Goal: Task Accomplishment & Management: Complete application form

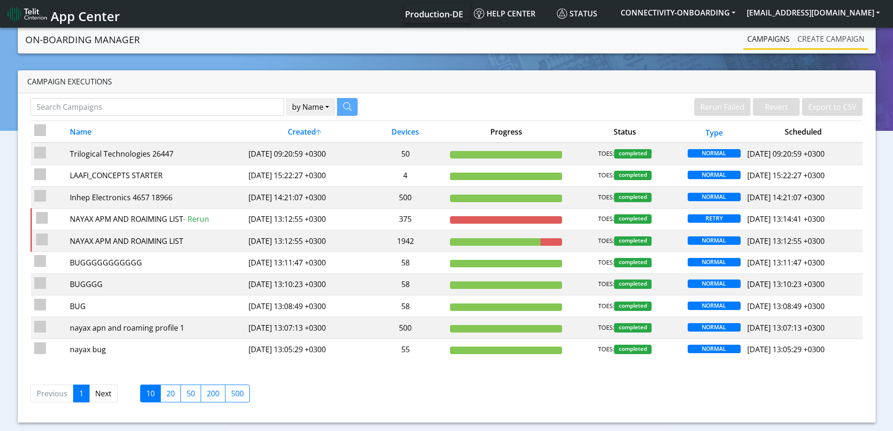
click at [811, 36] on link "Create campaign" at bounding box center [831, 39] width 75 height 19
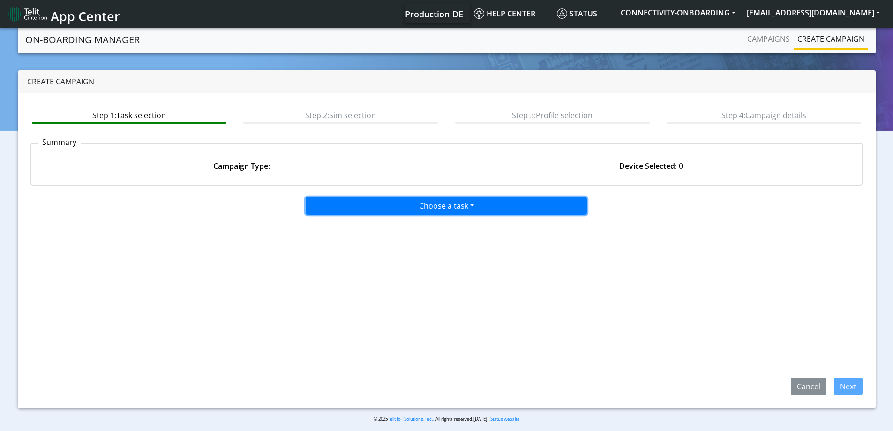
click at [389, 211] on button "Choose a task" at bounding box center [446, 206] width 281 height 18
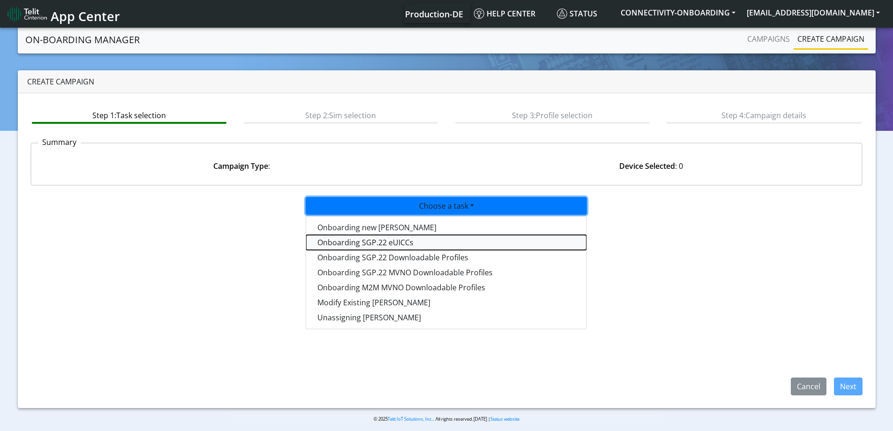
click at [436, 242] on tasksgp22eUICC-dropdown "Onboarding SGP.22 eUICCs" at bounding box center [446, 242] width 280 height 15
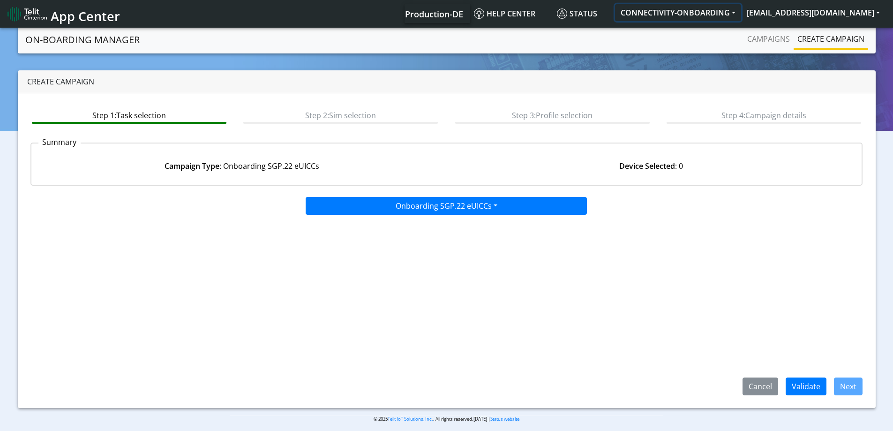
click at [715, 12] on button "CONNECTIVITY-ONBOARDING" at bounding box center [678, 12] width 126 height 17
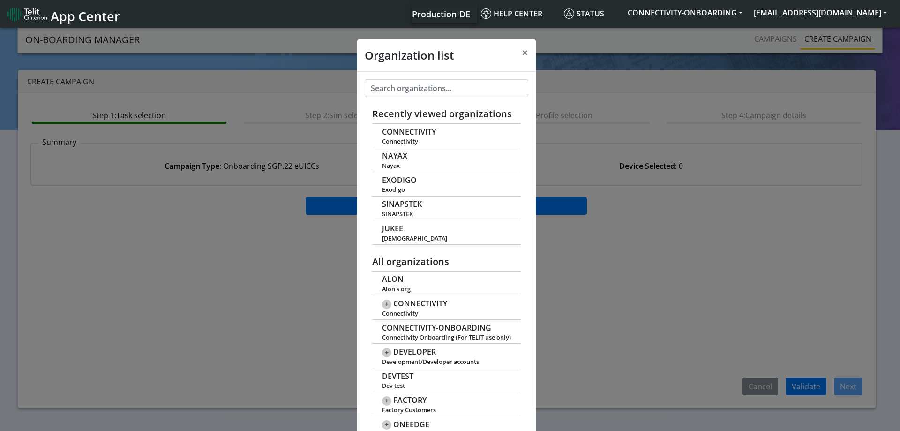
scroll to position [3, 0]
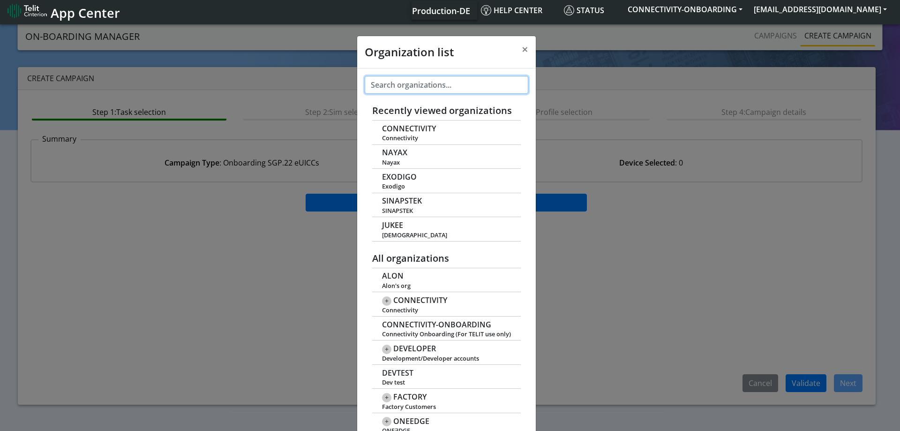
click at [432, 76] on input "text" at bounding box center [447, 85] width 164 height 18
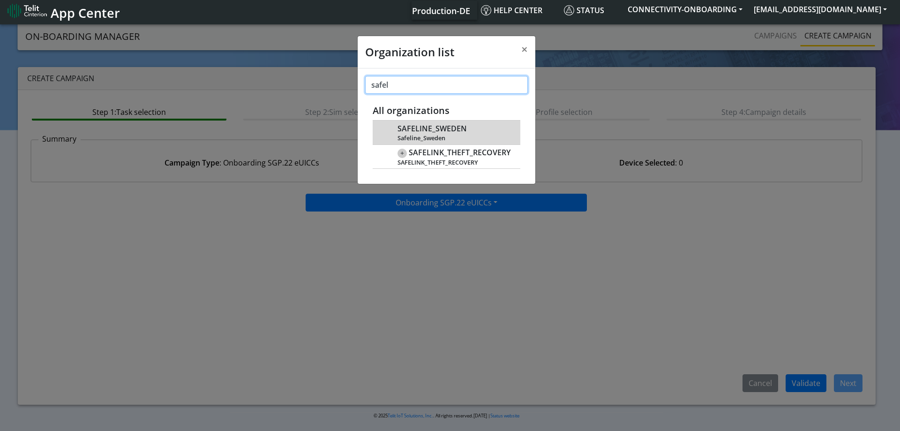
type input "safel"
click at [436, 123] on div "SAFELINE_SWEDEN Safeline_Sweden" at bounding box center [454, 132] width 113 height 19
click at [414, 136] on span "Safeline_Sweden" at bounding box center [454, 138] width 113 height 7
click at [433, 121] on div "All organizations [PERSON_NAME] org - CONNECTIVITY Connectivity 123_MEETDIRECT_…" at bounding box center [447, 135] width 148 height 68
click at [430, 129] on span "SAFELINE_SWEDEN" at bounding box center [432, 128] width 69 height 9
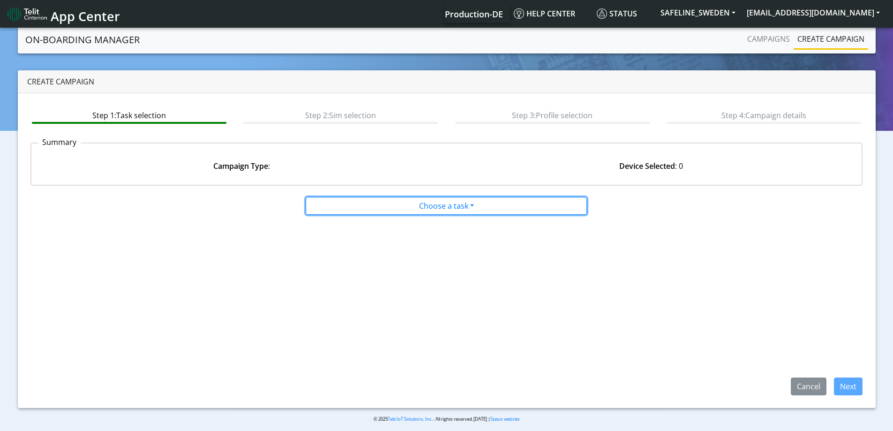
drag, startPoint x: 464, startPoint y: 207, endPoint x: 435, endPoint y: 224, distance: 33.8
click at [464, 207] on button "Choose a task" at bounding box center [446, 206] width 281 height 18
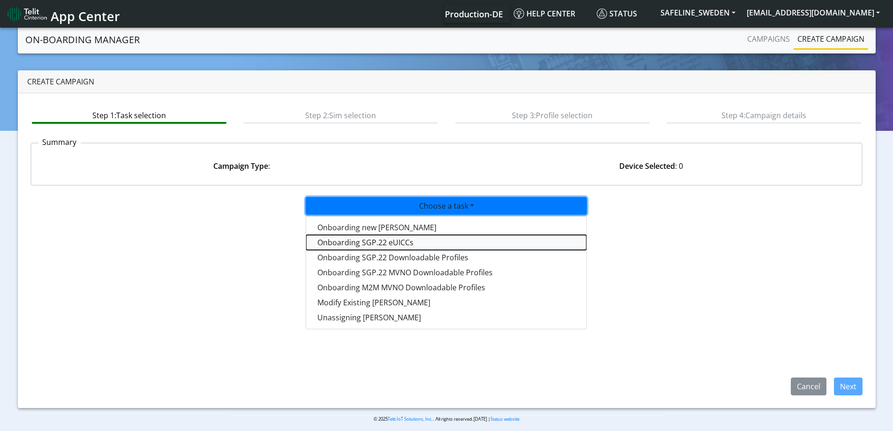
click at [427, 238] on tasksgp22eUICC-dropdown "Onboarding SGP.22 eUICCs" at bounding box center [446, 242] width 280 height 15
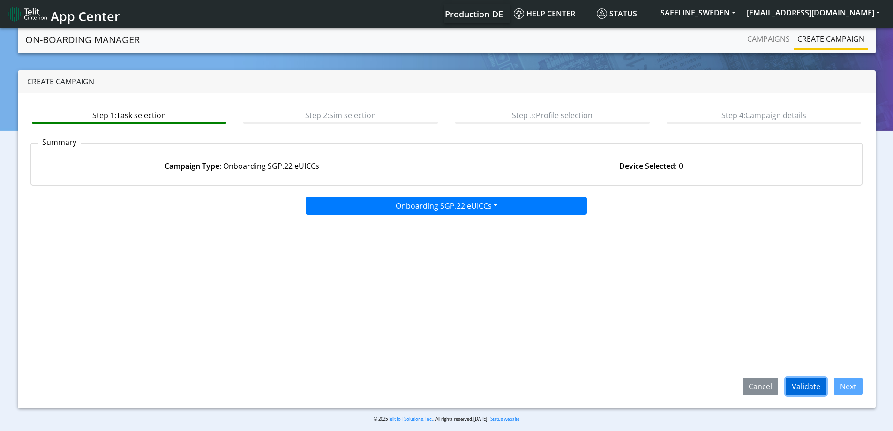
click at [804, 381] on button "Validate" at bounding box center [806, 386] width 41 height 18
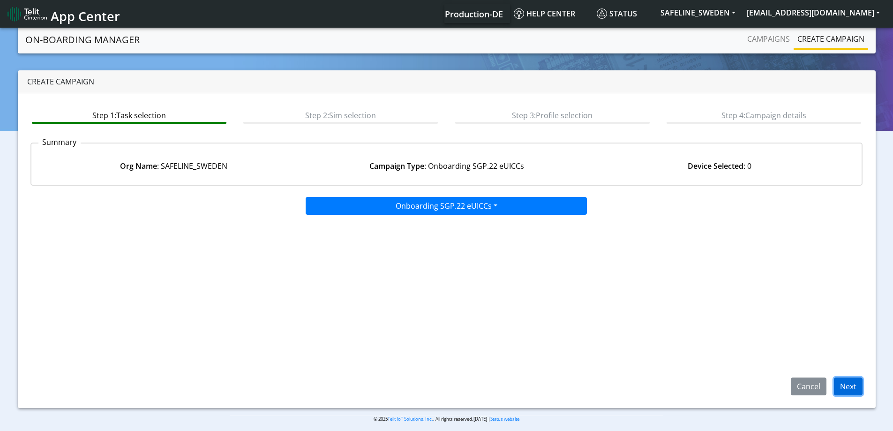
click at [842, 390] on button "Next" at bounding box center [848, 386] width 29 height 18
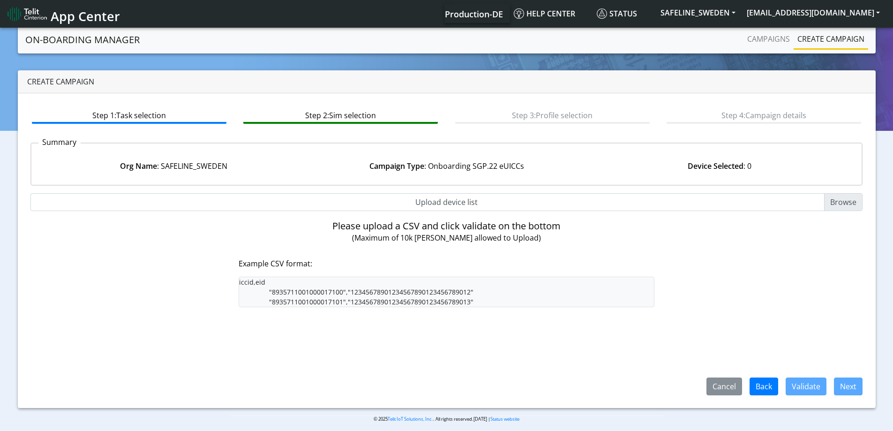
click at [449, 204] on input "Upload device list" at bounding box center [446, 202] width 833 height 18
type input "C:\fakepath\SGP Onboarding CSV.csv"
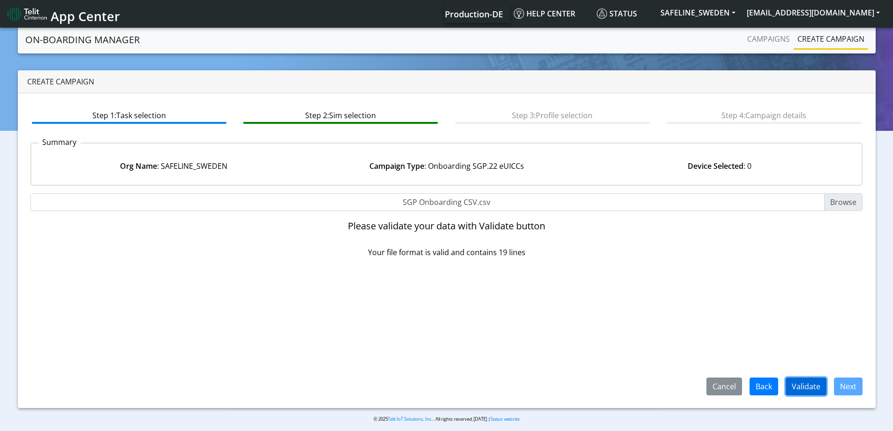
click at [792, 383] on button "Validate" at bounding box center [806, 386] width 41 height 18
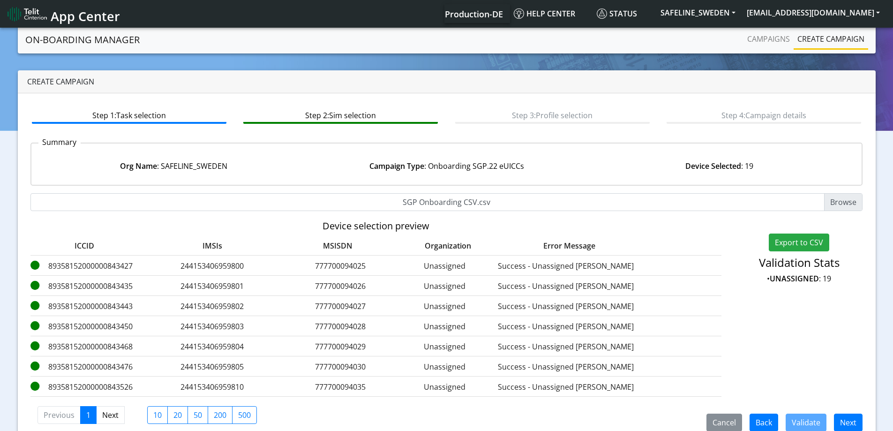
scroll to position [17, 0]
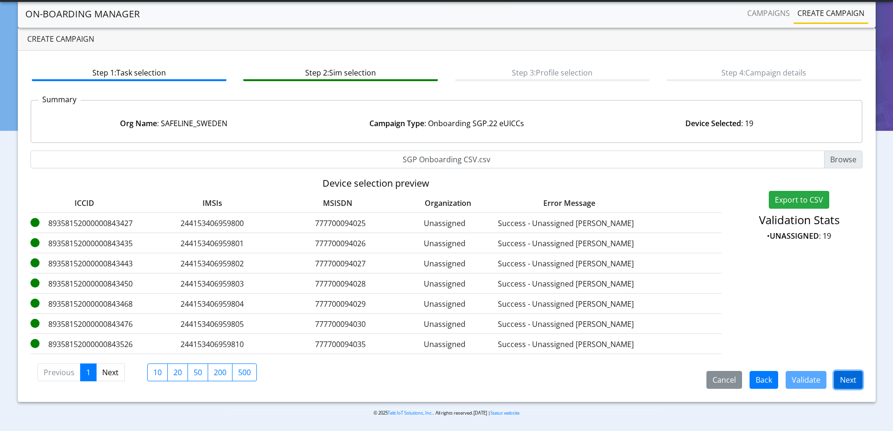
click at [854, 377] on button "Next" at bounding box center [848, 380] width 29 height 18
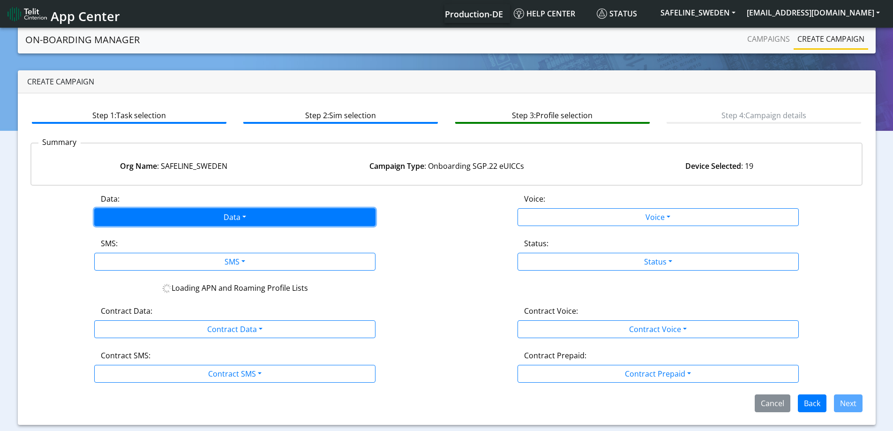
drag, startPoint x: 277, startPoint y: 210, endPoint x: 255, endPoint y: 224, distance: 26.4
click at [274, 214] on button "Data" at bounding box center [234, 217] width 281 height 18
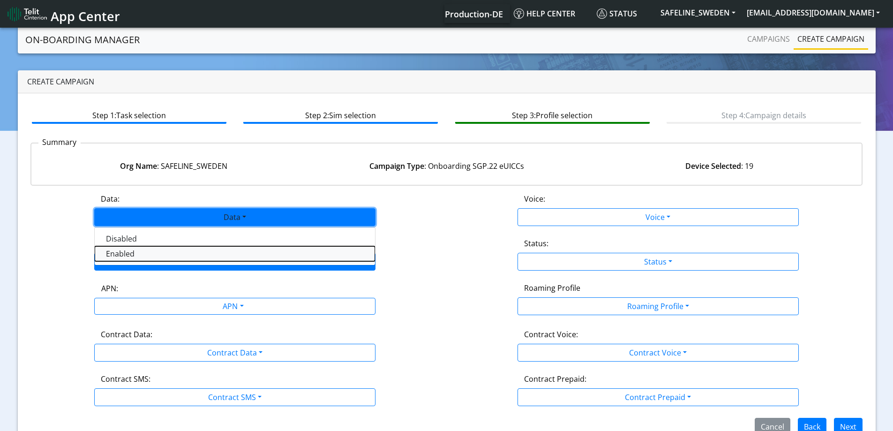
click at [160, 254] on button "Enabled" at bounding box center [235, 253] width 280 height 15
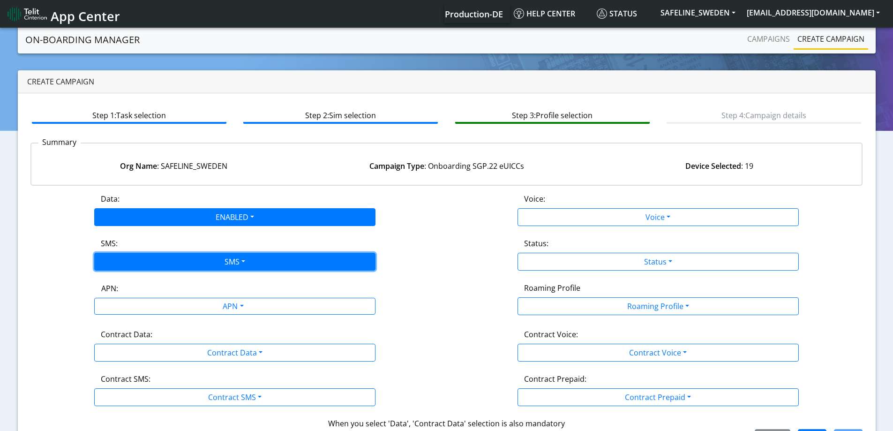
click at [159, 258] on button "SMS" at bounding box center [234, 262] width 281 height 18
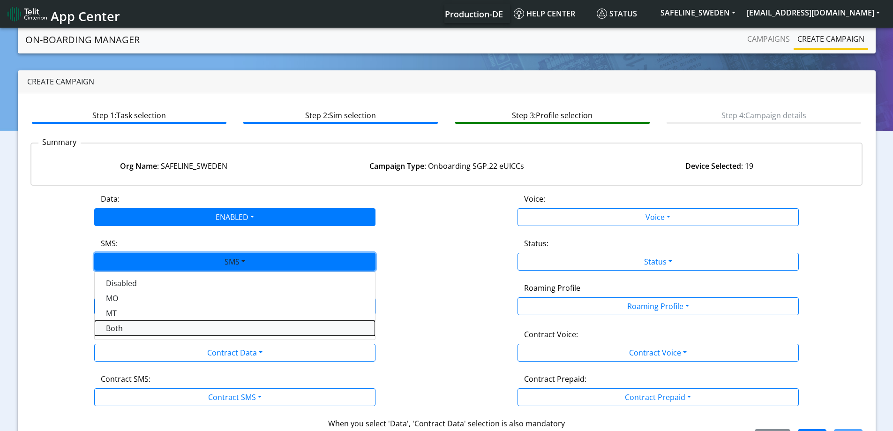
click at [132, 327] on button "Both" at bounding box center [235, 328] width 280 height 15
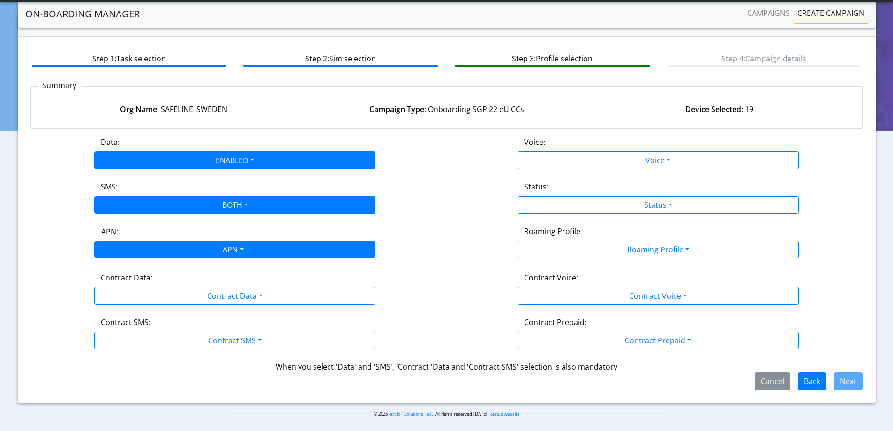
scroll to position [32, 0]
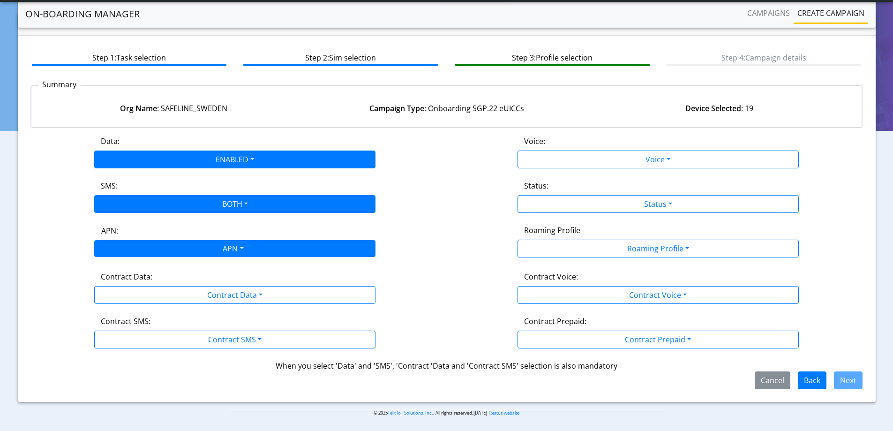
click at [174, 251] on div "APN" at bounding box center [232, 249] width 297 height 18
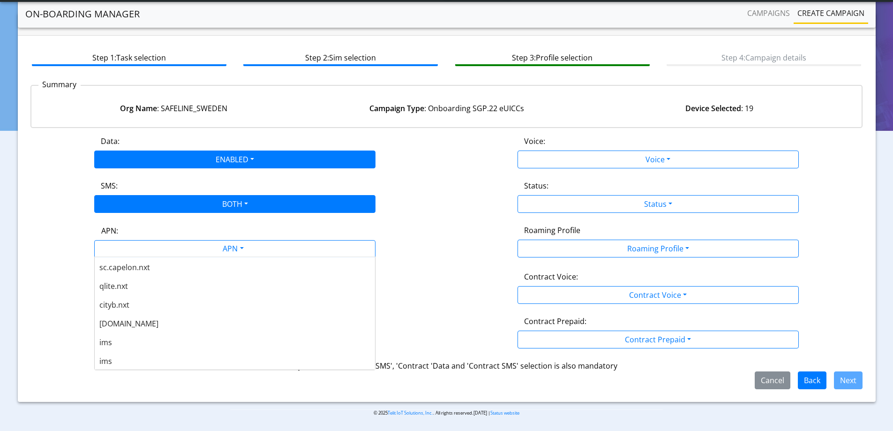
scroll to position [328, 0]
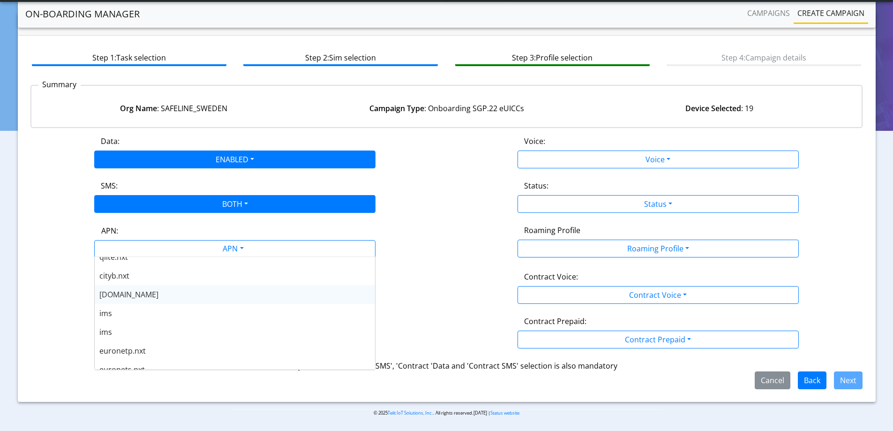
click at [139, 288] on div "nxt23.net" at bounding box center [235, 294] width 280 height 19
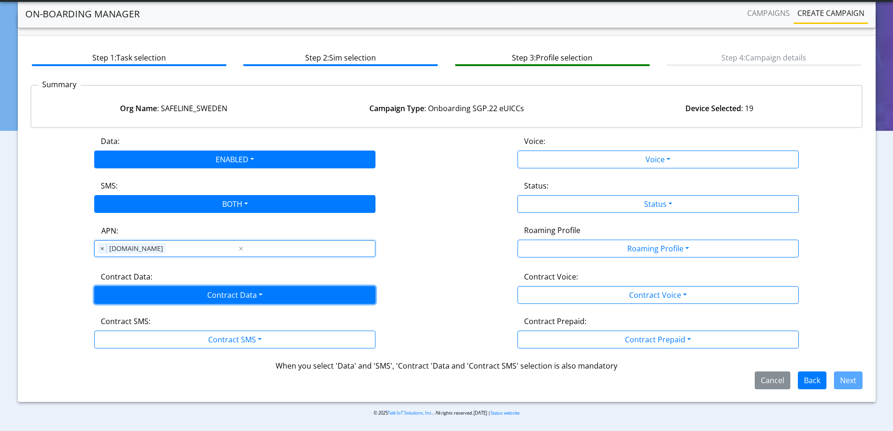
click at [135, 288] on button "Contract Data" at bounding box center [234, 295] width 281 height 18
click at [113, 341] on div "Disabled Enabled" at bounding box center [234, 324] width 281 height 38
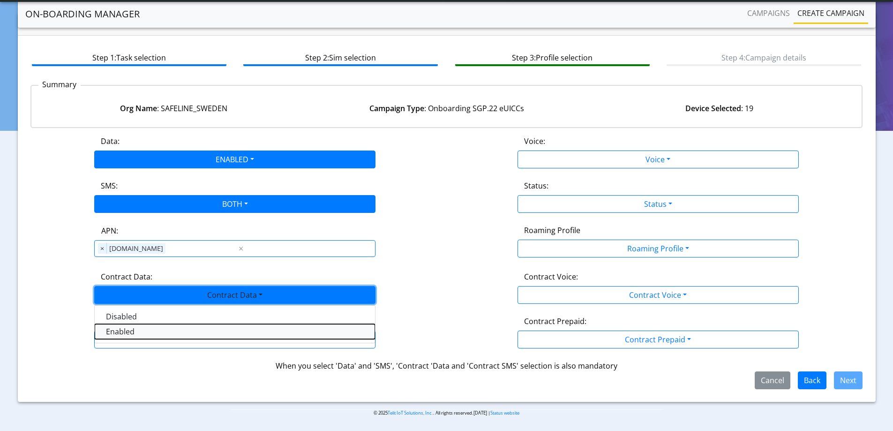
click at [113, 332] on Dataenabled-dropdown "Enabled" at bounding box center [235, 331] width 280 height 15
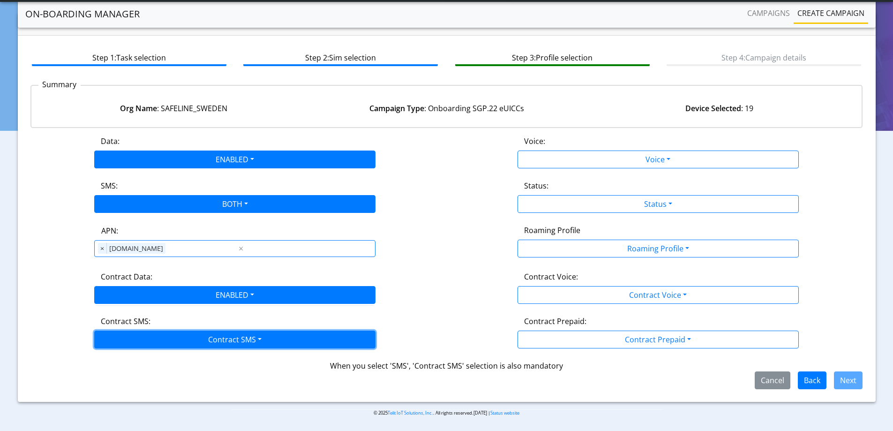
click at [113, 340] on button "Contract SMS" at bounding box center [234, 340] width 281 height 18
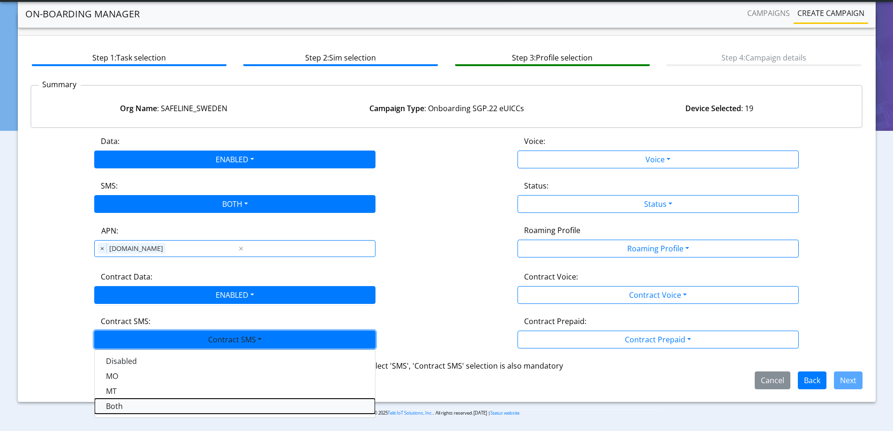
click at [107, 406] on SMSboth-dropdown "Both" at bounding box center [235, 405] width 280 height 15
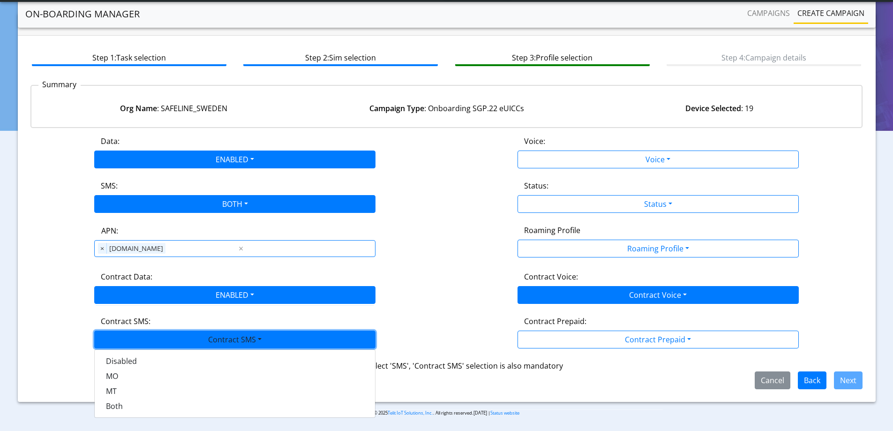
scroll to position [21, 0]
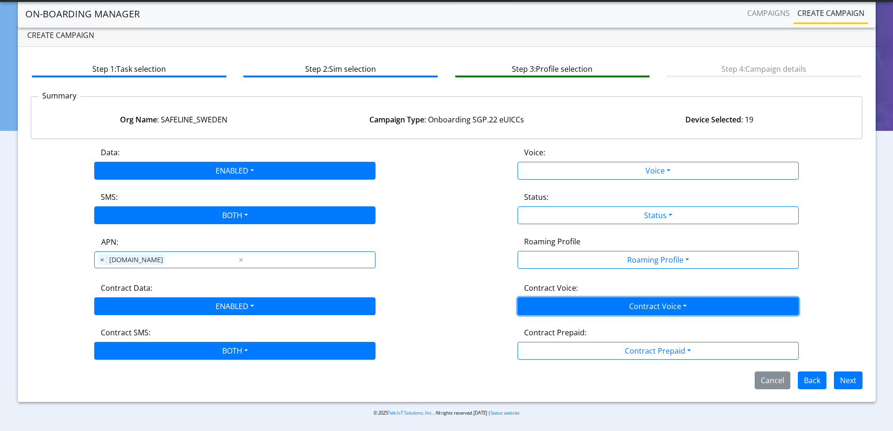
click at [652, 306] on button "Contract Voice" at bounding box center [658, 306] width 281 height 18
click at [560, 317] on div "Disabled Enabled" at bounding box center [658, 335] width 281 height 38
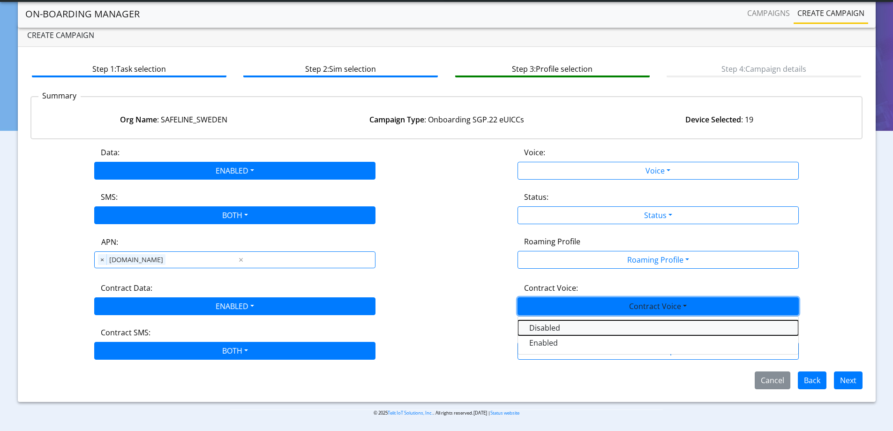
click at [550, 323] on Voicedisabled-dropdown "Disabled" at bounding box center [658, 327] width 280 height 15
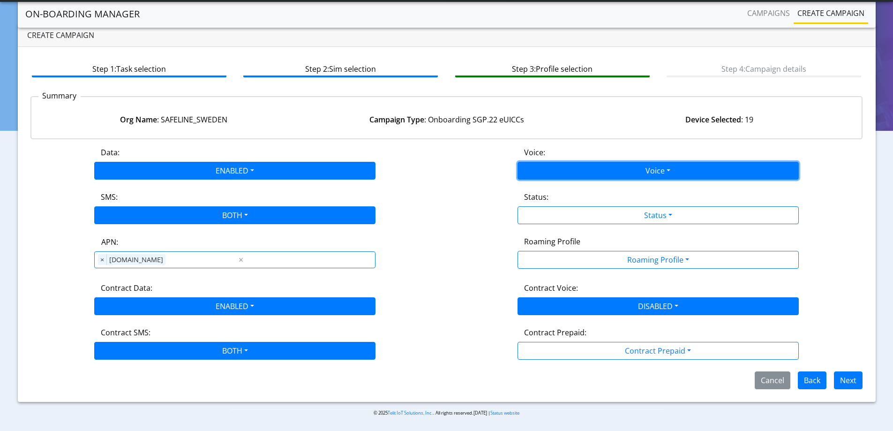
click at [574, 166] on button "Voice" at bounding box center [658, 171] width 281 height 18
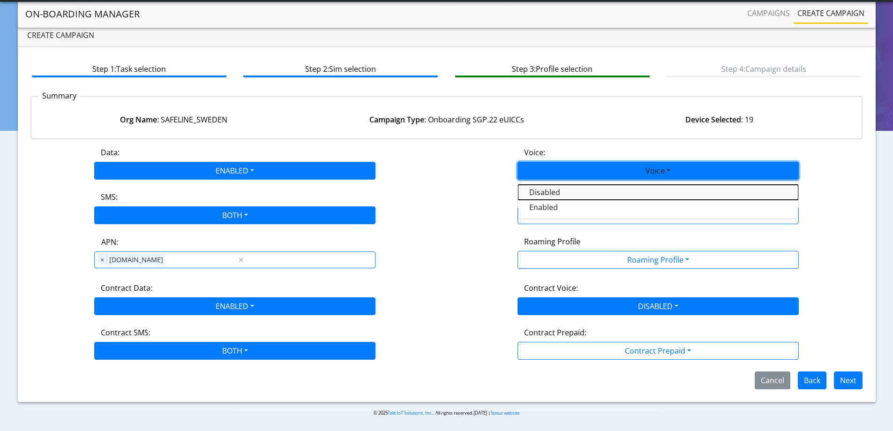
click at [568, 188] on button "Disabled" at bounding box center [658, 192] width 280 height 15
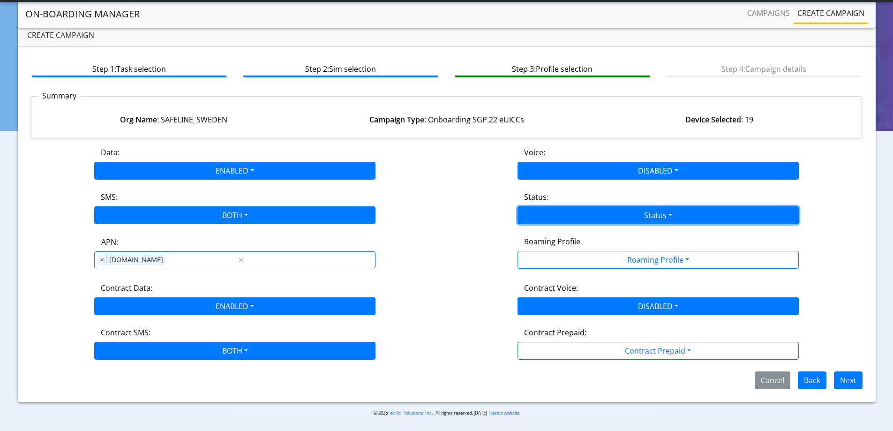
click at [567, 211] on button "Status" at bounding box center [658, 215] width 281 height 18
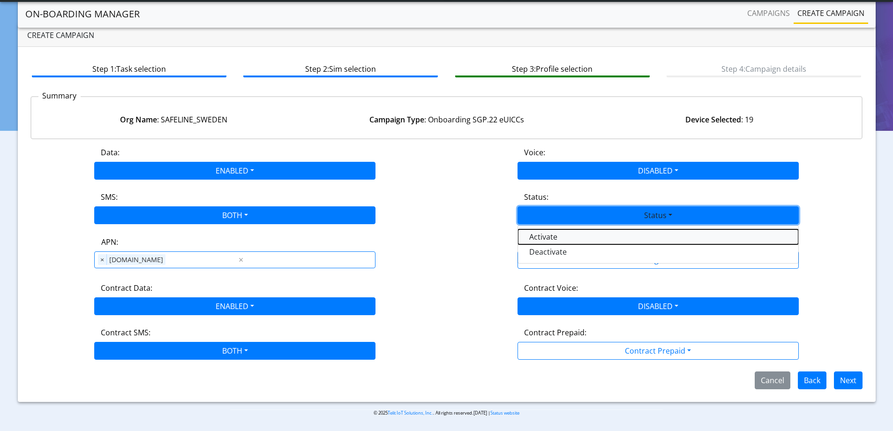
click at [555, 233] on button "Activate" at bounding box center [658, 236] width 280 height 15
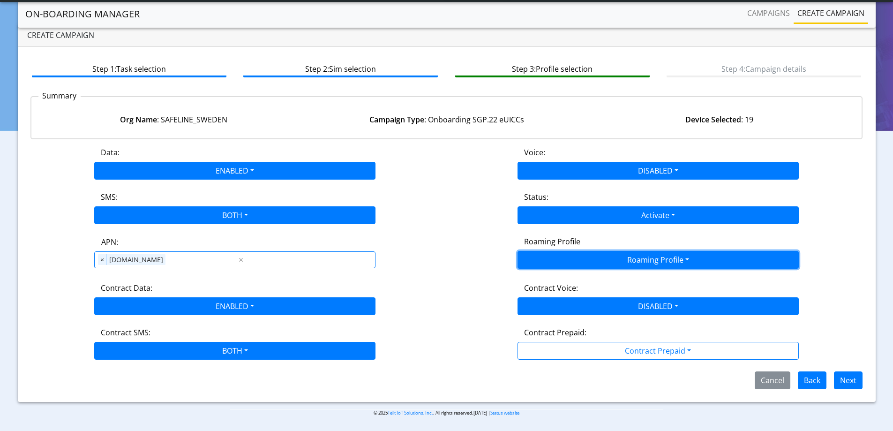
click at [611, 262] on button "Roaming Profile" at bounding box center [658, 260] width 281 height 18
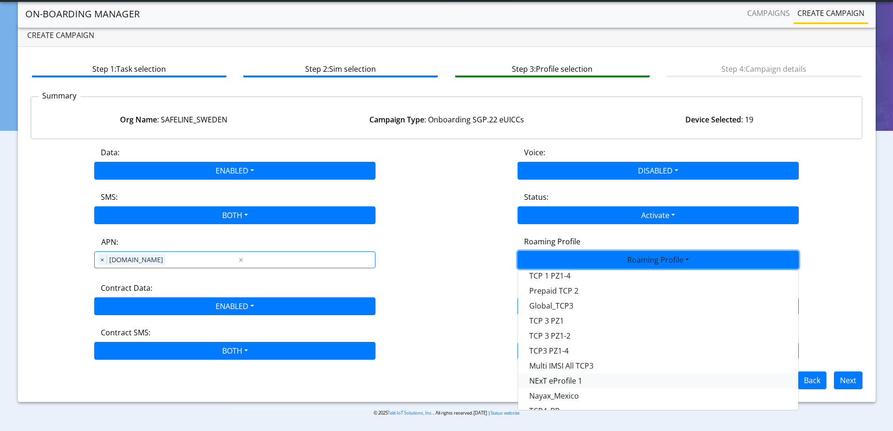
scroll to position [263, 0]
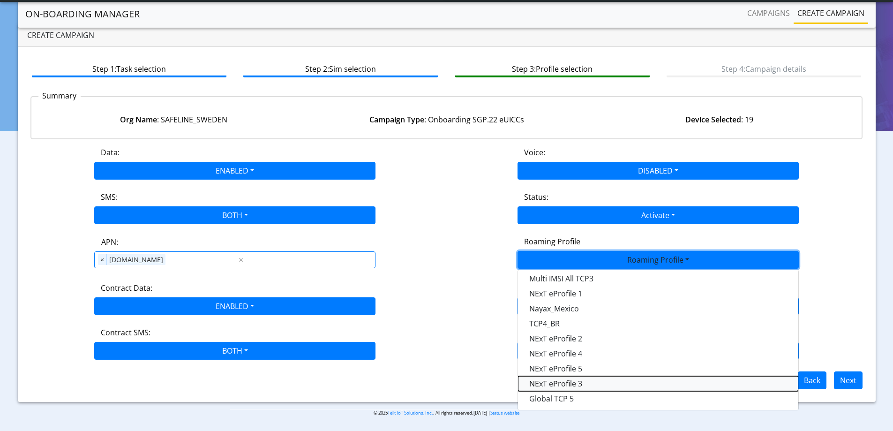
click at [593, 383] on Profile-dropdown "NExT eProfile 3" at bounding box center [658, 383] width 280 height 15
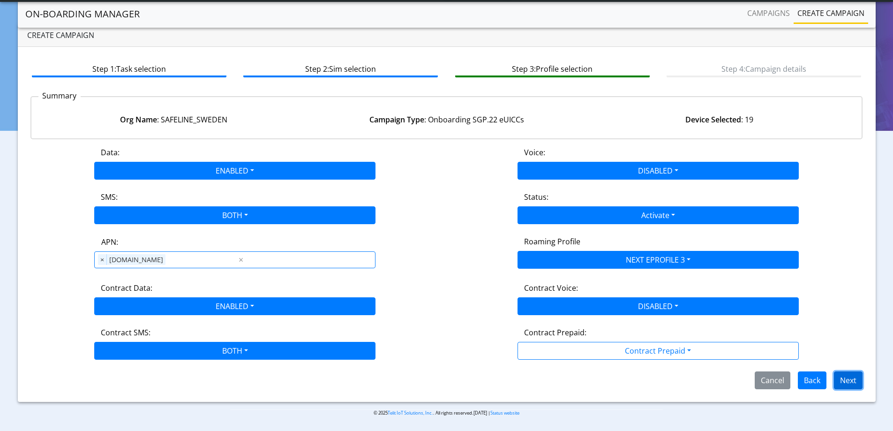
click at [847, 378] on button "Next" at bounding box center [848, 380] width 29 height 18
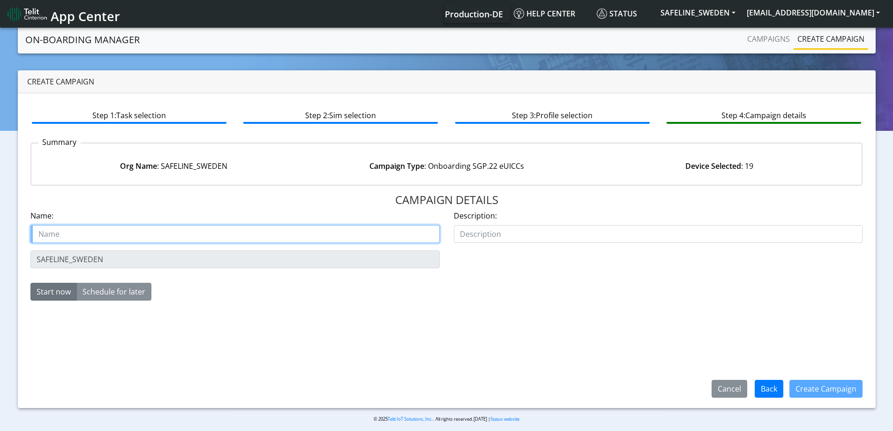
paste input "Safeline Sweden AB"
type input "Safeline Sweden AB Starter SIM eProfile 3"
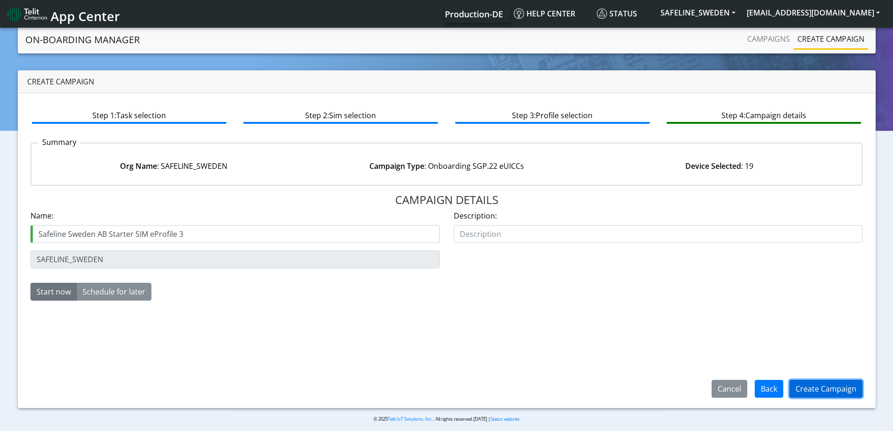
click at [852, 388] on button "Create Campaign" at bounding box center [825, 389] width 73 height 18
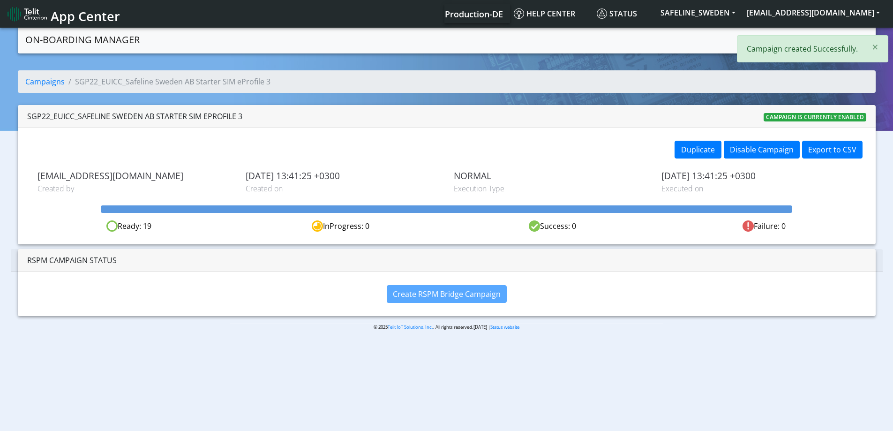
scroll to position [0, 0]
click at [878, 48] on button "×" at bounding box center [875, 46] width 25 height 23
click at [771, 39] on link "Campaigns" at bounding box center [769, 38] width 50 height 19
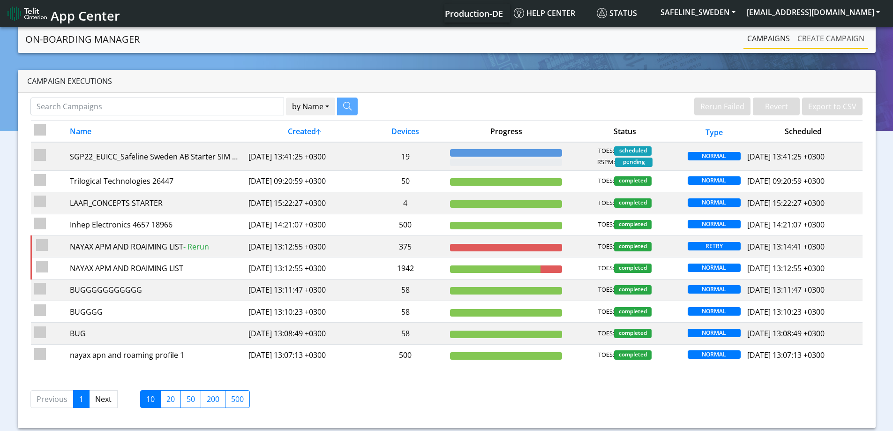
click at [805, 33] on link "Create campaign" at bounding box center [831, 38] width 75 height 19
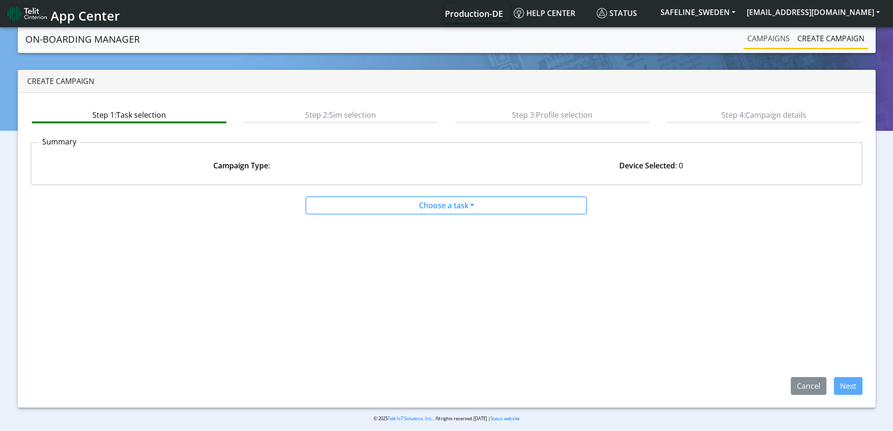
click at [746, 30] on link "Campaigns" at bounding box center [769, 38] width 50 height 19
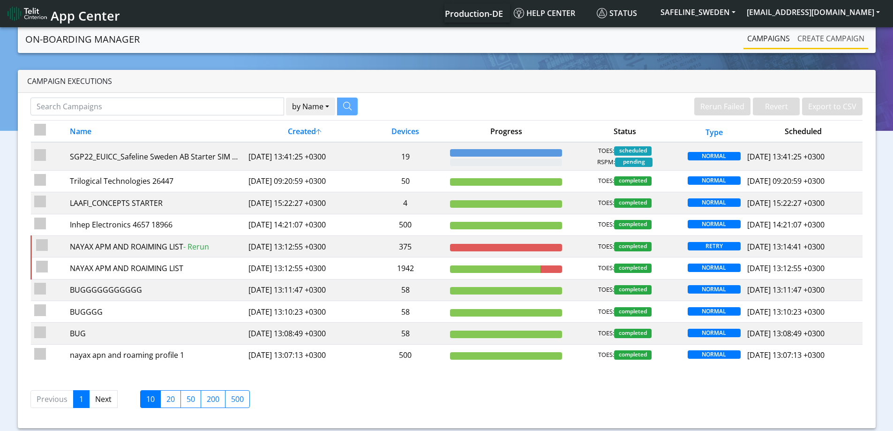
click at [803, 39] on link "Create campaign" at bounding box center [831, 38] width 75 height 19
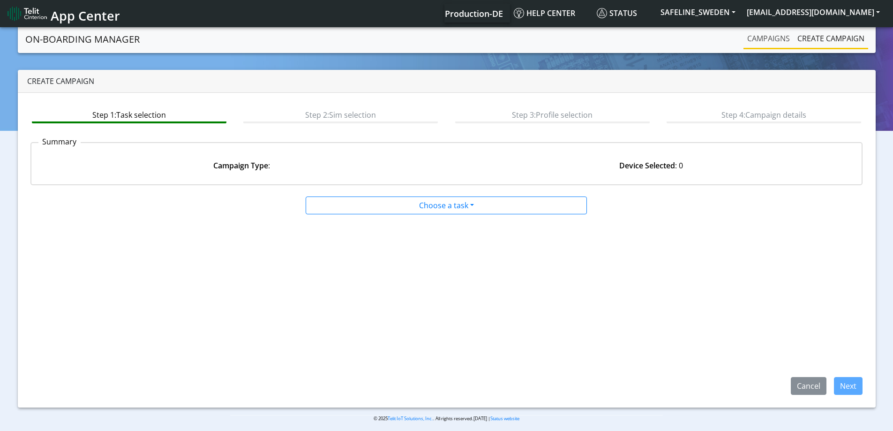
click at [781, 39] on link "Campaigns" at bounding box center [769, 38] width 50 height 19
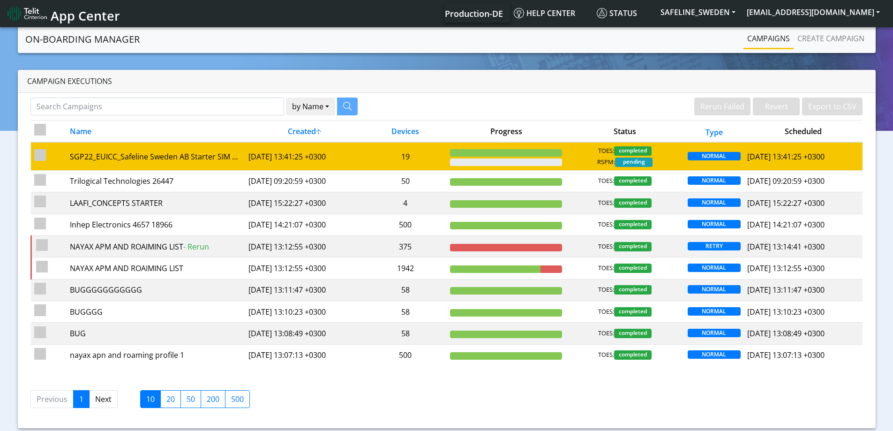
click at [416, 150] on td "19" at bounding box center [405, 156] width 83 height 28
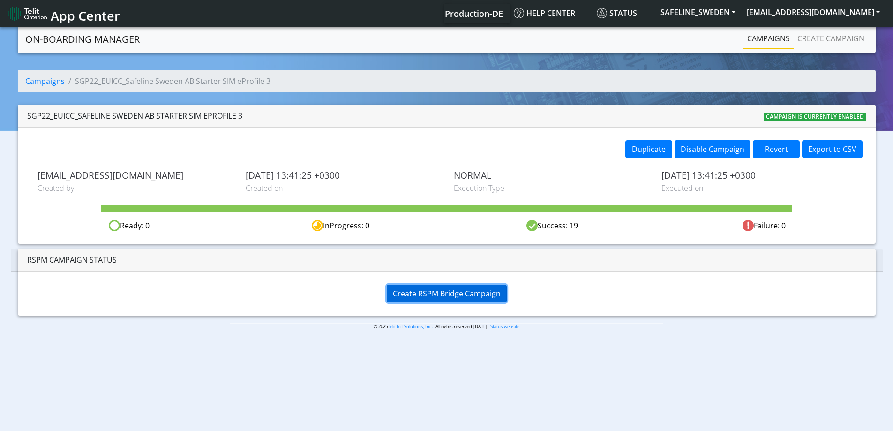
click at [482, 292] on span "Create RSPM Bridge Campaign" at bounding box center [447, 293] width 108 height 10
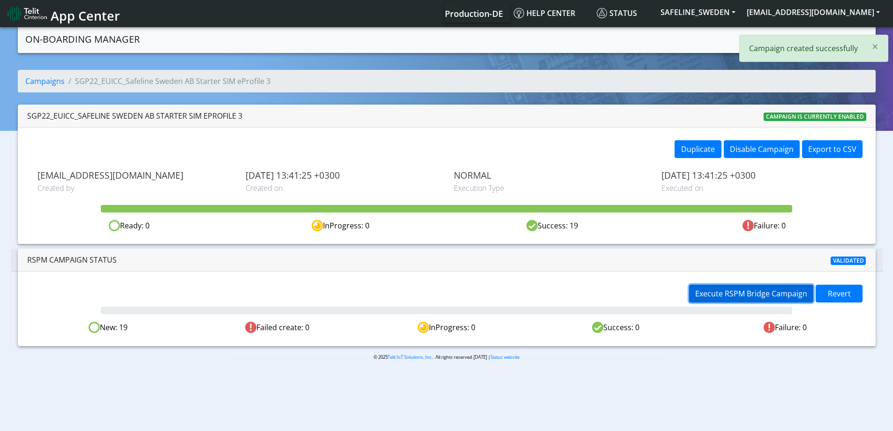
click at [705, 291] on span "Execute RSPM Bridge Campaign" at bounding box center [751, 293] width 112 height 10
